Goal: Task Accomplishment & Management: Manage account settings

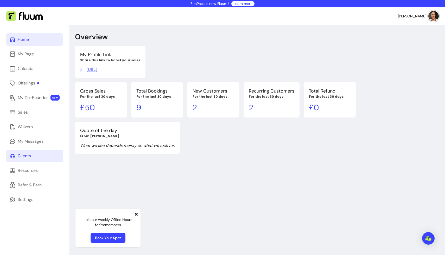
click at [34, 156] on link "Clients" at bounding box center [34, 156] width 57 height 12
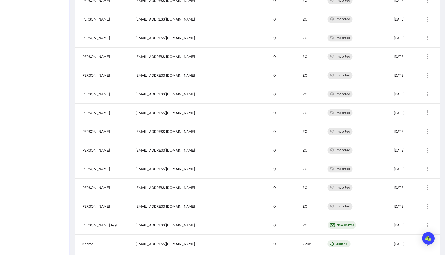
scroll to position [301, 0]
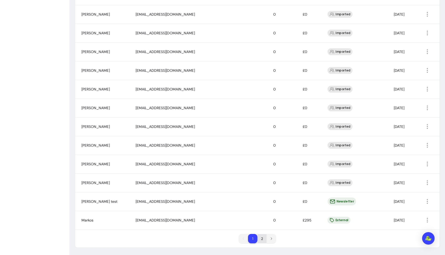
click at [263, 238] on li "2" at bounding box center [261, 238] width 9 height 9
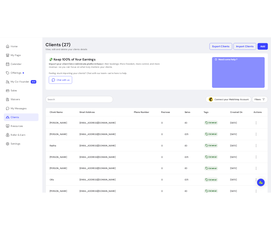
scroll to position [57, 0]
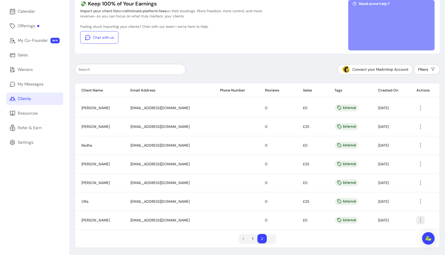
click at [419, 219] on icon "button" at bounding box center [420, 220] width 6 height 6
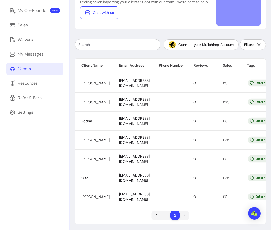
scroll to position [89, 0]
